Goal: Task Accomplishment & Management: Use online tool/utility

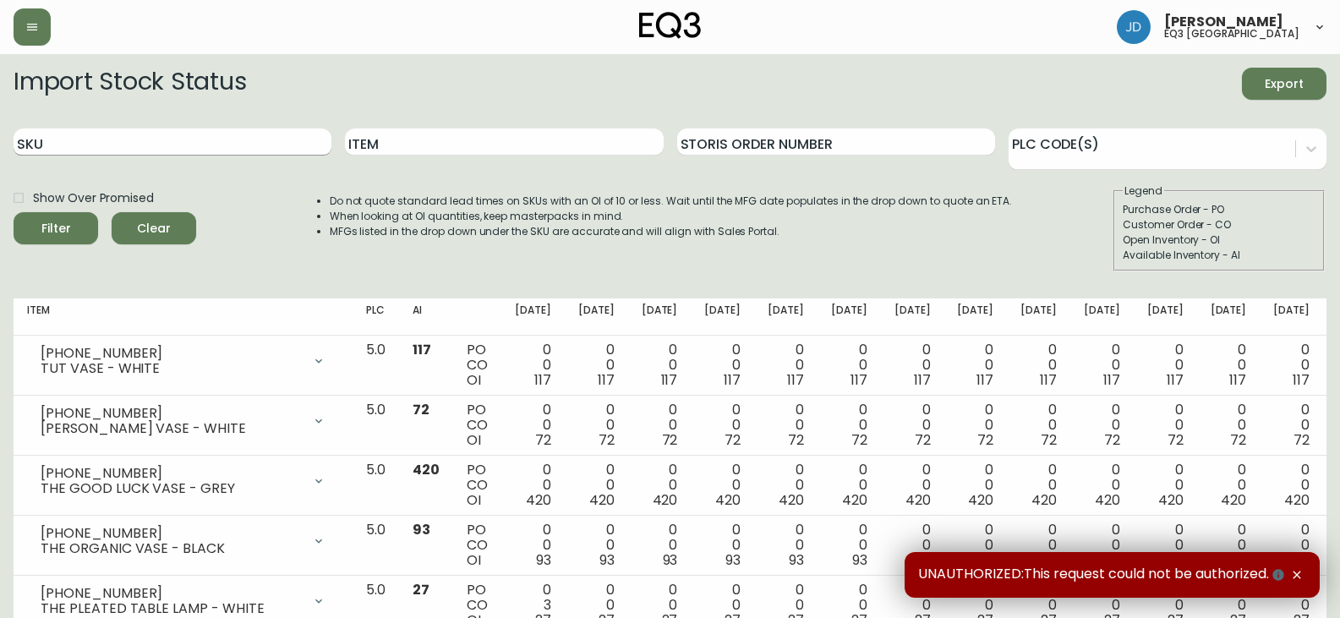
click at [85, 151] on input "SKU" at bounding box center [173, 142] width 318 height 27
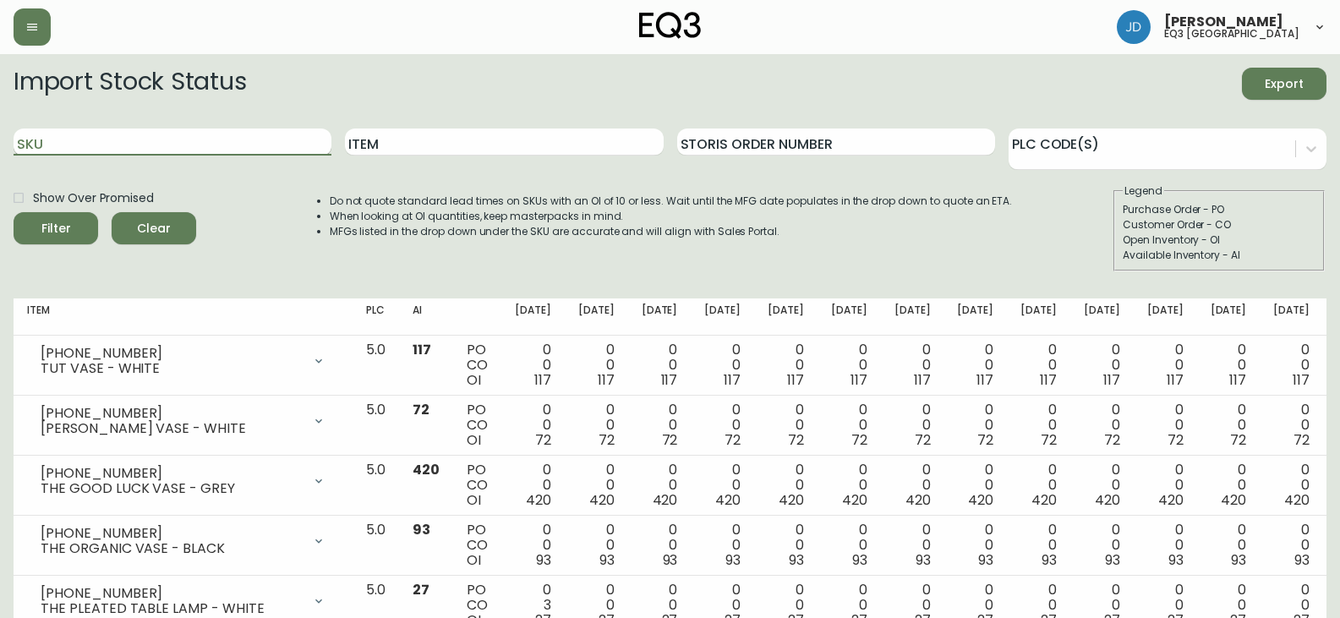
paste input "6020-426-13"
click at [14, 212] on button "Filter" at bounding box center [56, 228] width 85 height 32
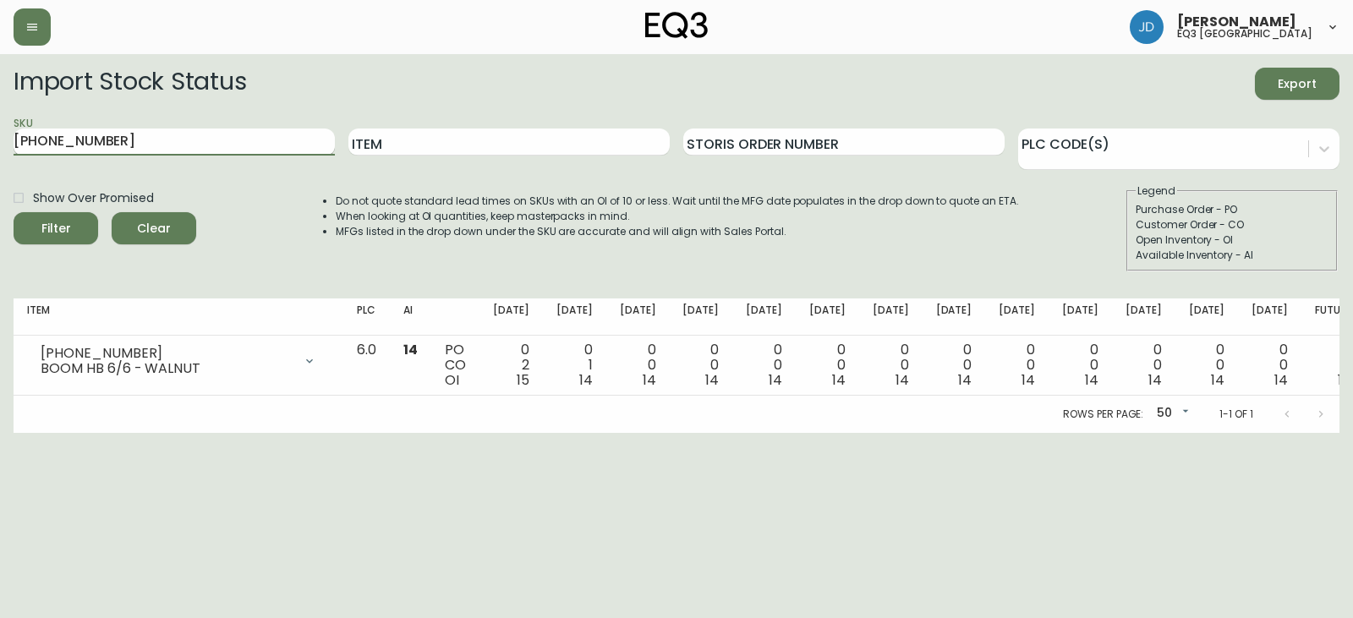
click at [136, 147] on input "6020-426-13" at bounding box center [174, 142] width 321 height 27
click at [135, 146] on input "6020-426-13" at bounding box center [174, 142] width 321 height 27
click at [137, 142] on input "6020-426-13" at bounding box center [174, 142] width 321 height 27
paste input "0"
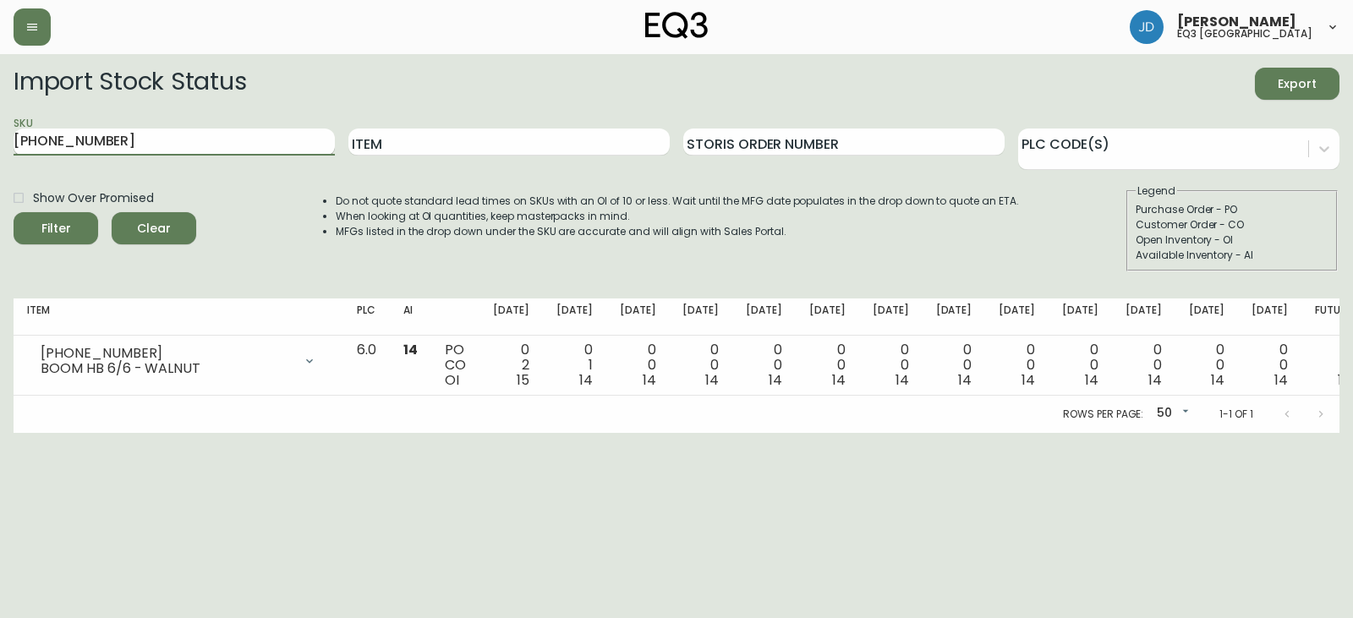
click at [14, 212] on button "Filter" at bounding box center [56, 228] width 85 height 32
click at [127, 134] on input "6020-420-13" at bounding box center [174, 142] width 321 height 27
paste input "12"
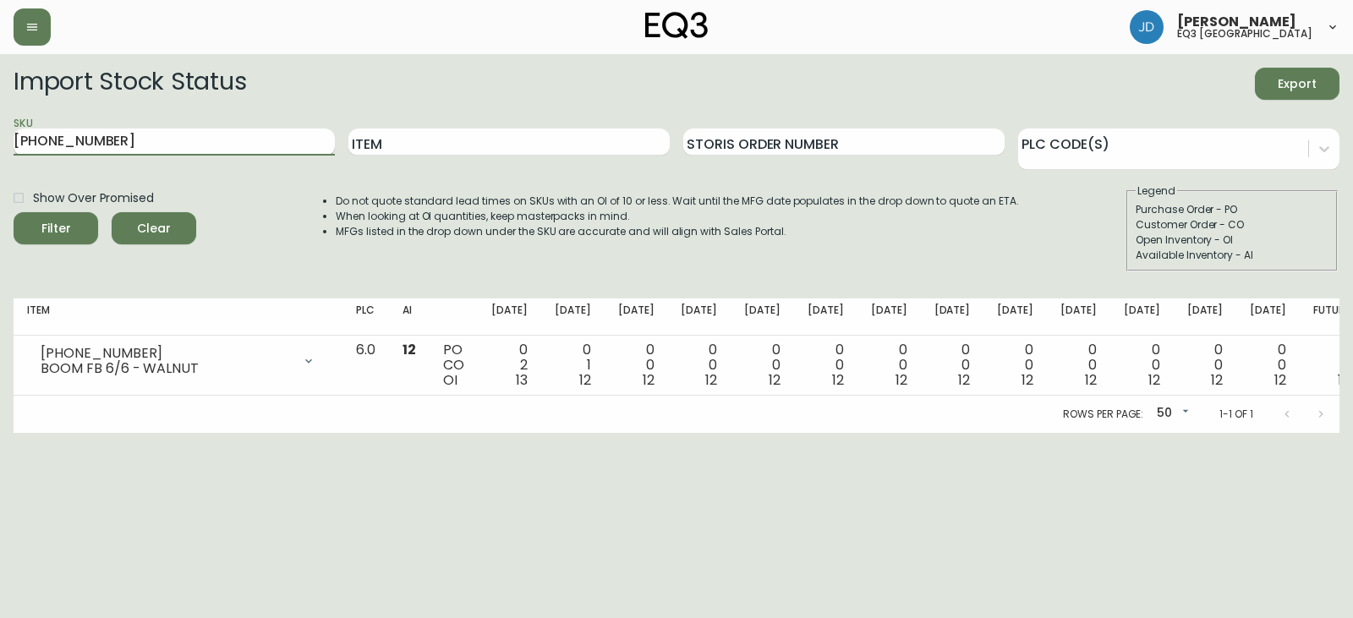
click at [14, 212] on button "Filter" at bounding box center [56, 228] width 85 height 32
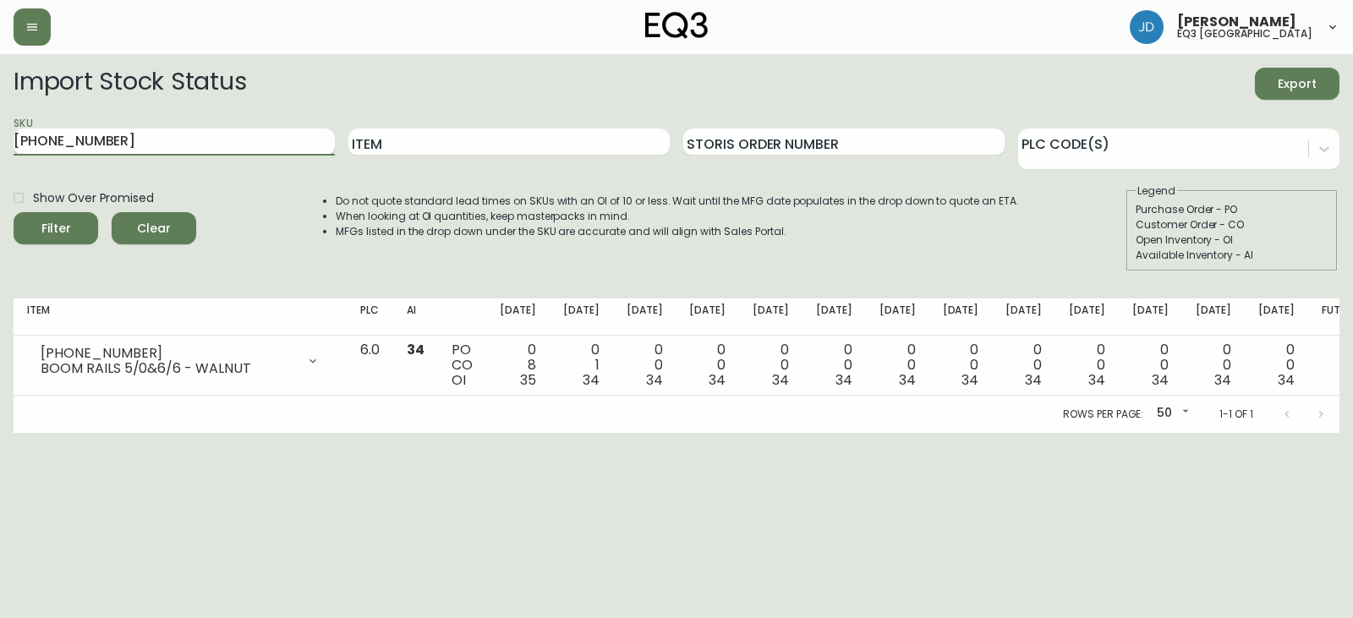
click at [123, 140] on input "6020-412-13" at bounding box center [174, 142] width 321 height 27
click at [123, 139] on input "6020-412-13" at bounding box center [174, 142] width 321 height 27
paste input "3050-454-1"
click at [14, 212] on button "Filter" at bounding box center [56, 228] width 85 height 32
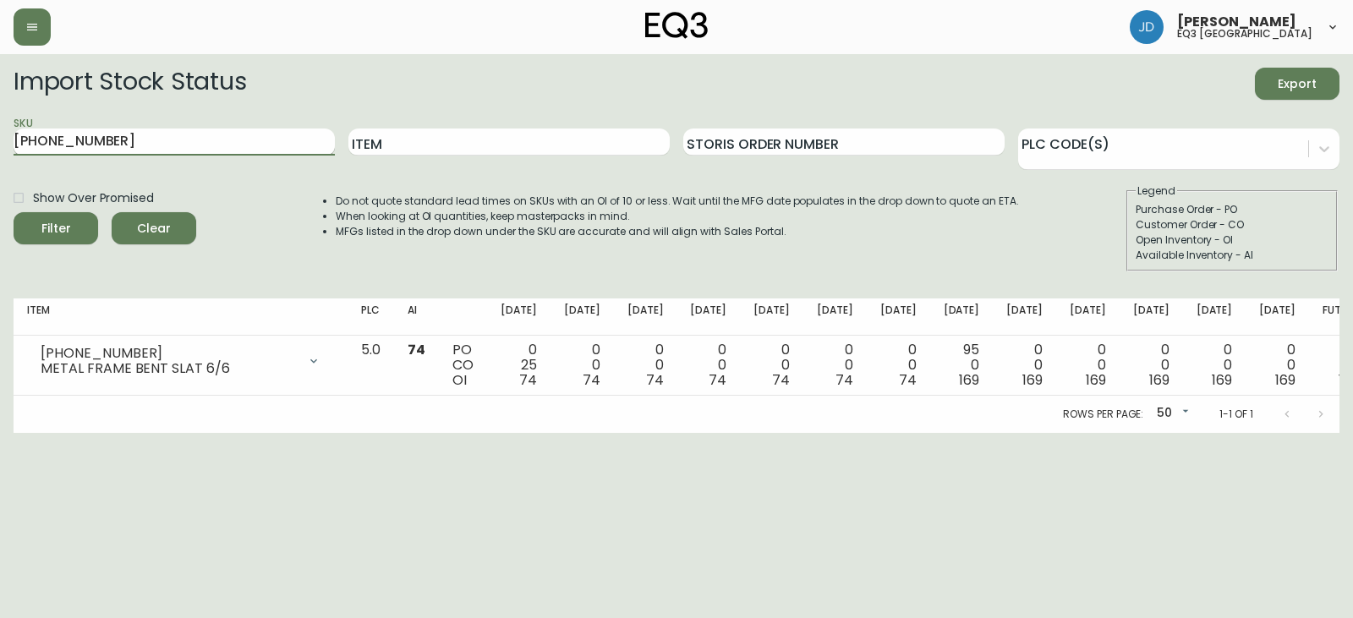
click at [129, 146] on input "3050-454-1" at bounding box center [174, 142] width 321 height 27
click at [129, 145] on input "3050-454-1" at bounding box center [174, 142] width 321 height 27
click at [134, 144] on input "3050-454-1" at bounding box center [174, 142] width 321 height 27
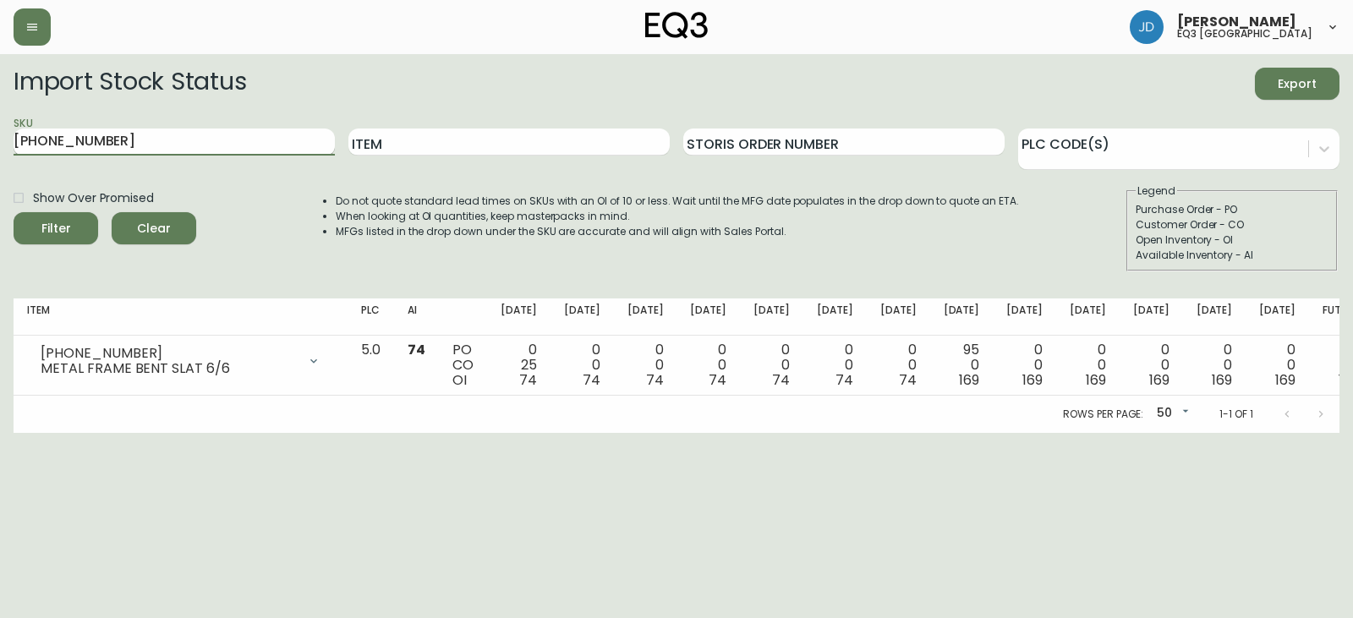
paste input "6020-430-13"
type input "6020-430-13"
click at [14, 212] on button "Filter" at bounding box center [56, 228] width 85 height 32
